Goal: Find specific page/section: Find specific page/section

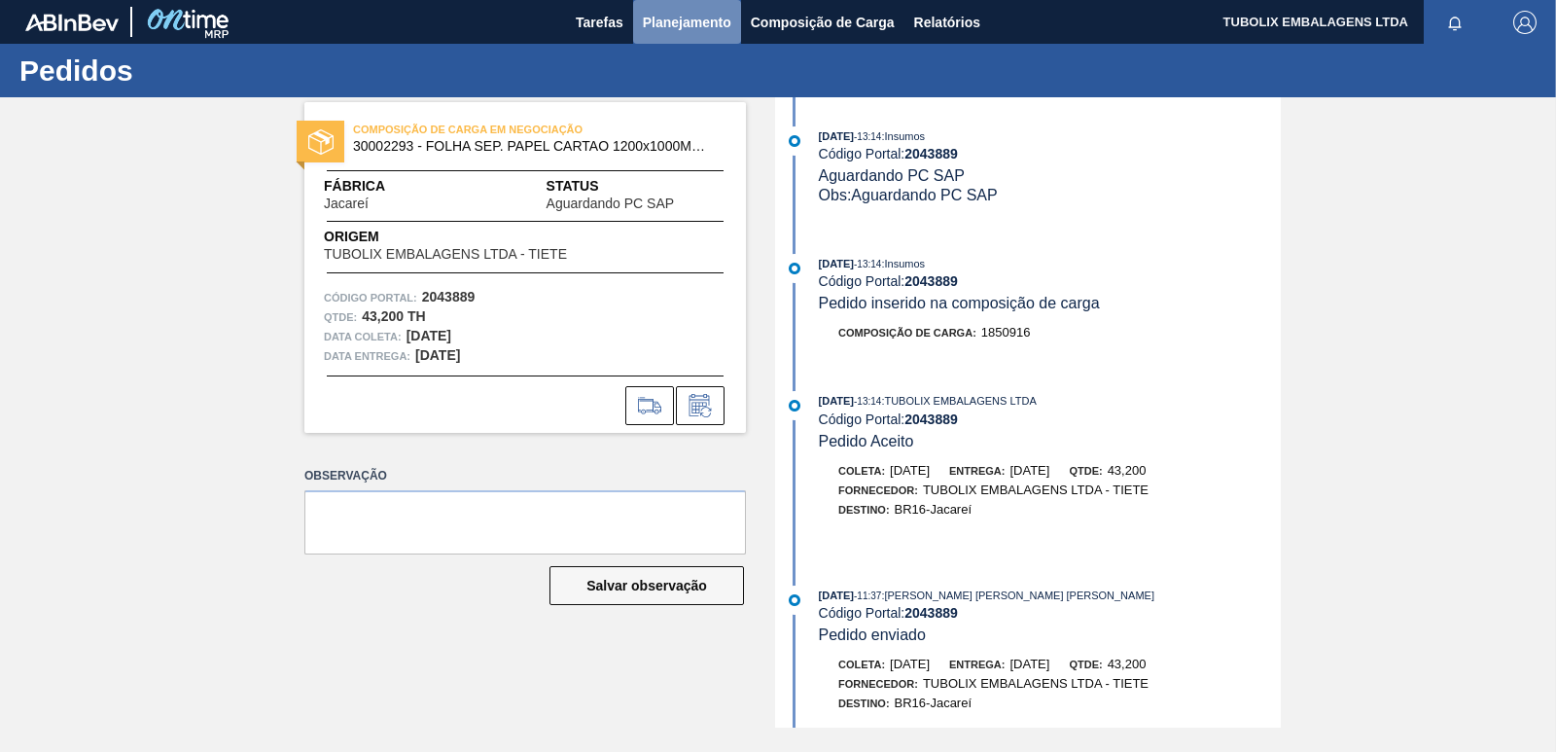
click at [692, 19] on span "Planejamento" at bounding box center [687, 22] width 89 height 23
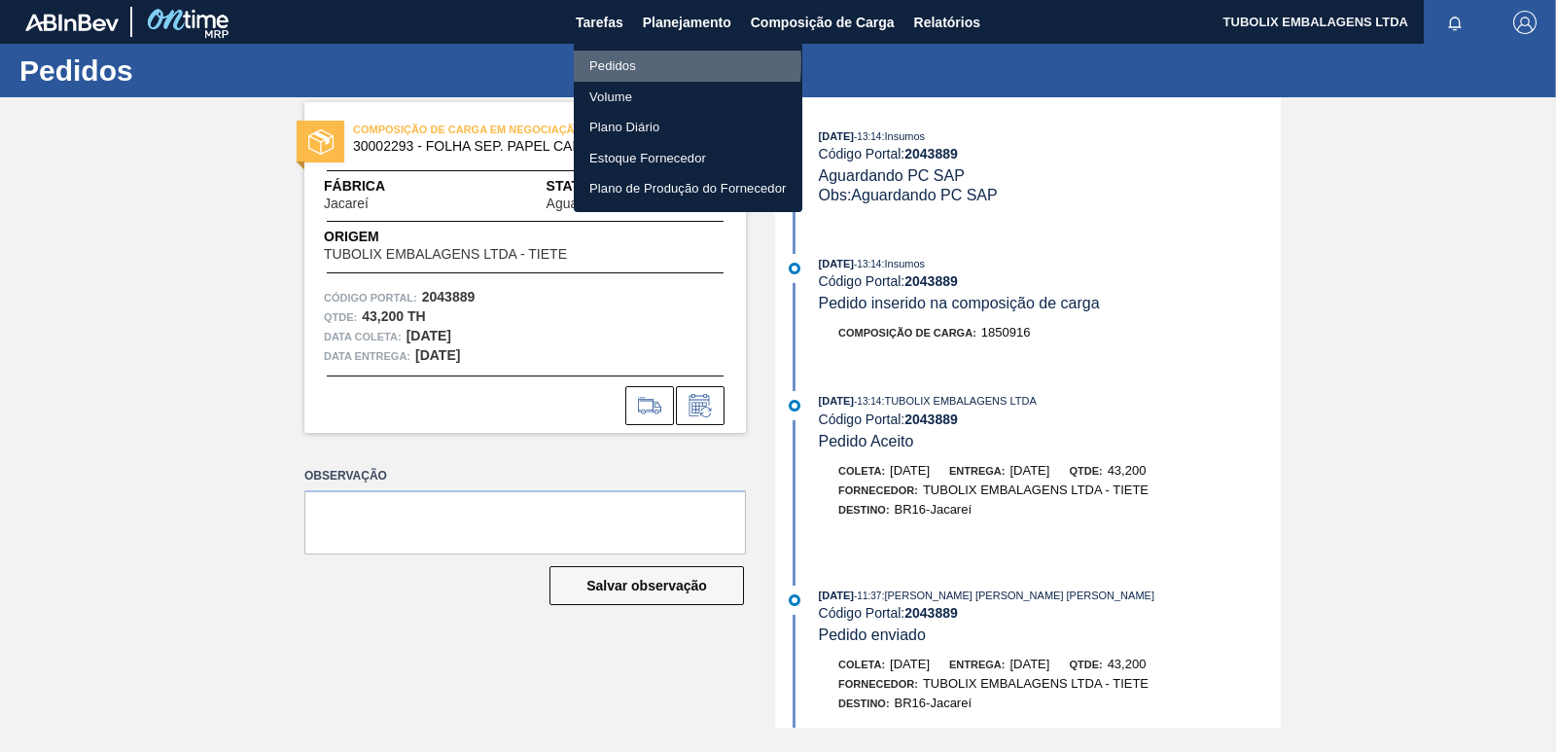
click at [604, 62] on li "Pedidos" at bounding box center [688, 66] width 229 height 31
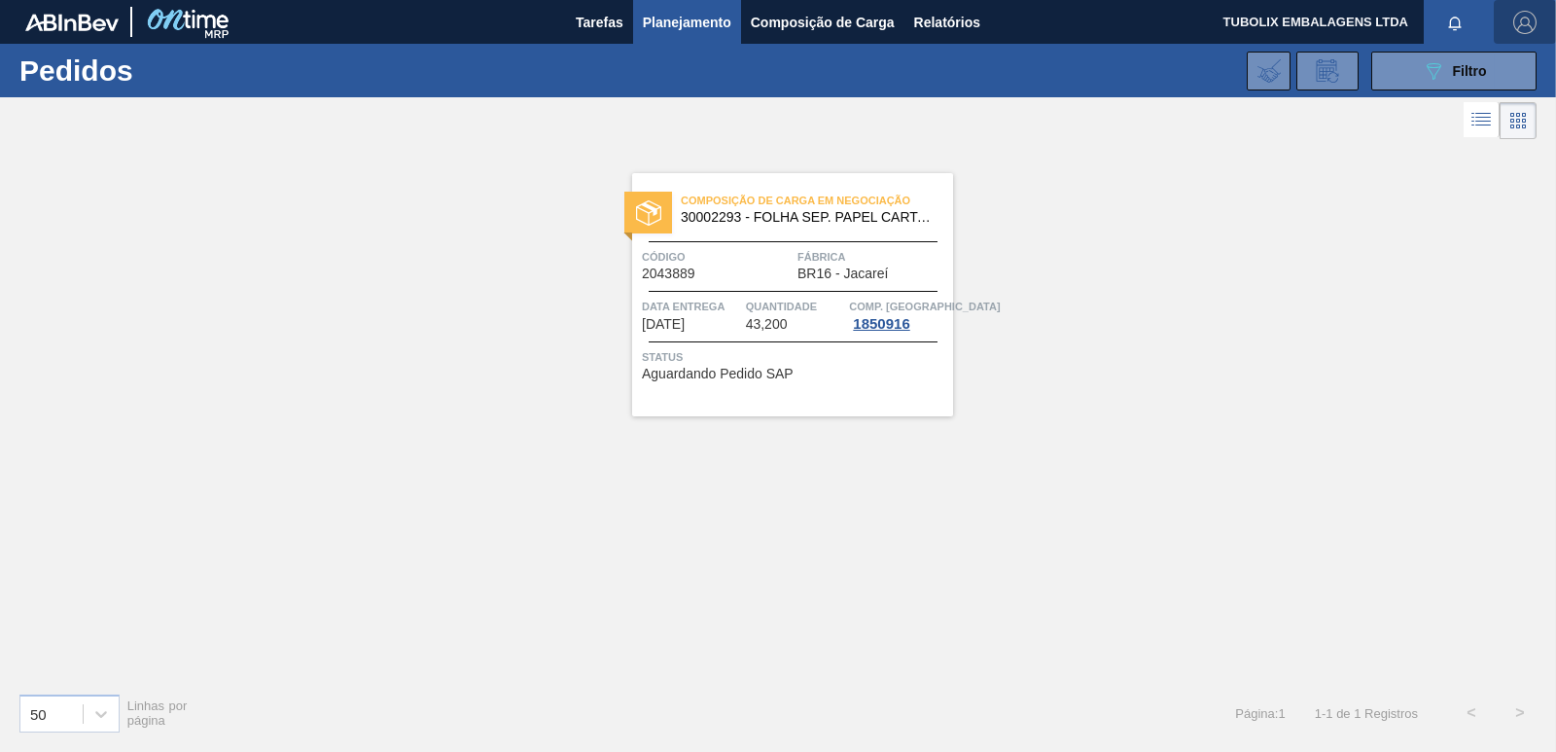
click at [1530, 16] on img "button" at bounding box center [1524, 22] width 23 height 23
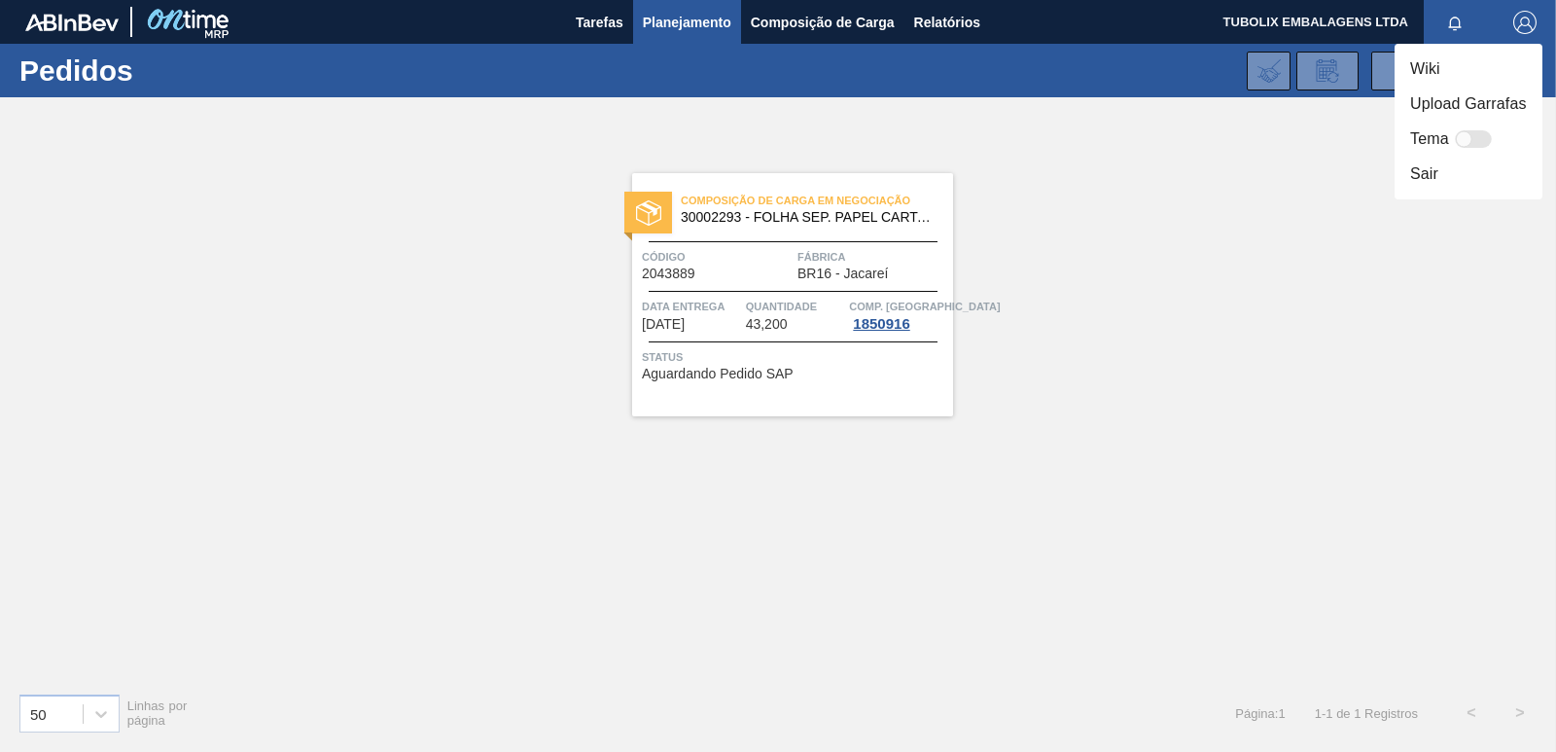
click at [1433, 173] on li "Sair" at bounding box center [1469, 174] width 148 height 35
